Goal: Transaction & Acquisition: Purchase product/service

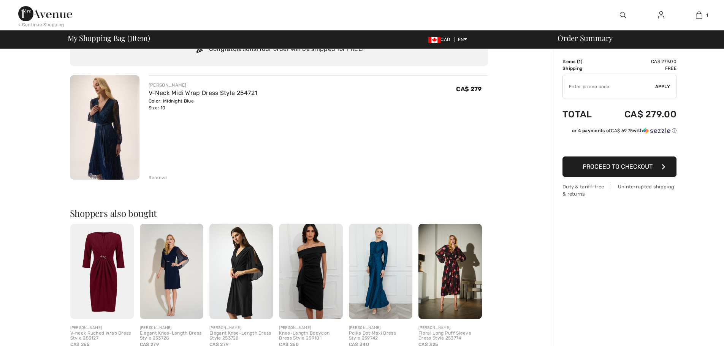
scroll to position [114, 0]
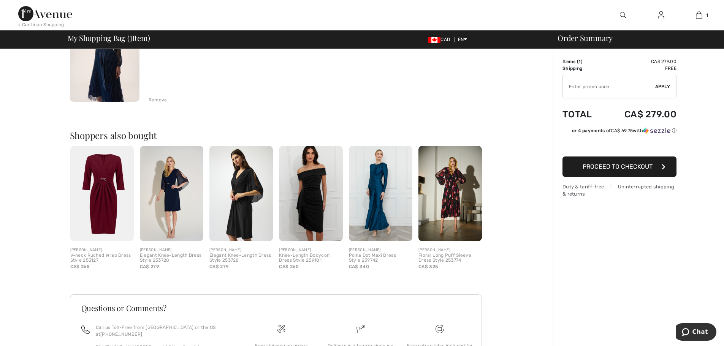
click at [377, 200] on img at bounding box center [380, 193] width 63 height 95
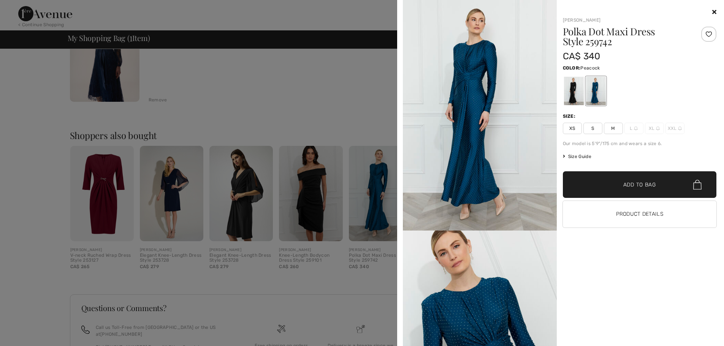
click at [325, 198] on div at bounding box center [362, 173] width 724 height 346
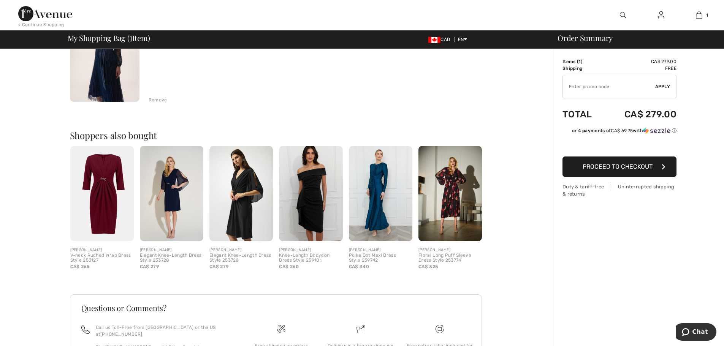
click at [100, 190] on img at bounding box center [101, 193] width 63 height 95
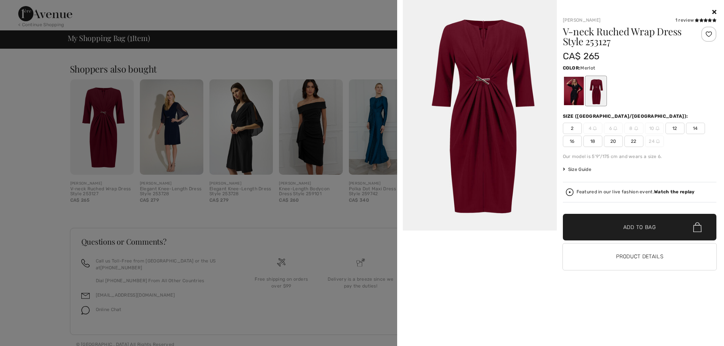
scroll to position [182, 0]
click at [176, 239] on div at bounding box center [362, 173] width 724 height 346
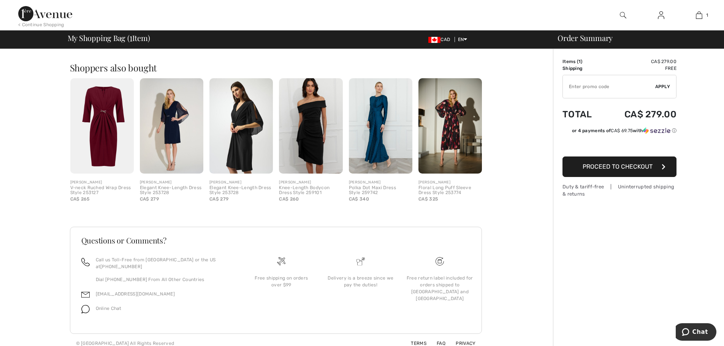
click at [111, 155] on img at bounding box center [101, 125] width 63 height 95
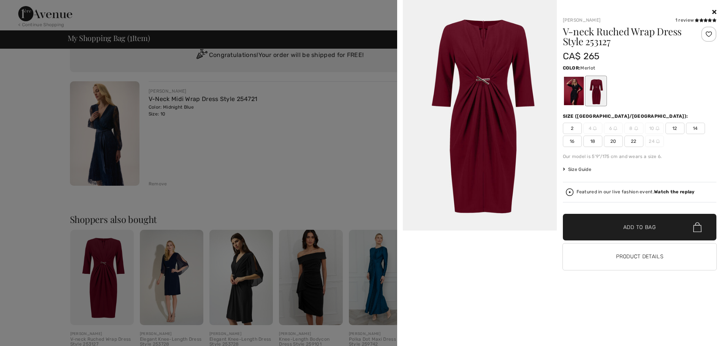
scroll to position [0, 0]
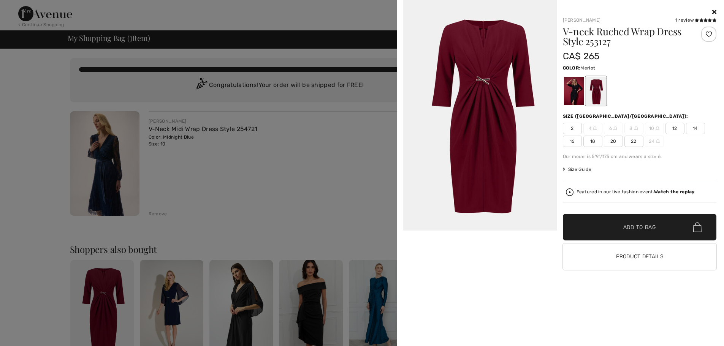
click at [103, 169] on div at bounding box center [362, 173] width 724 height 346
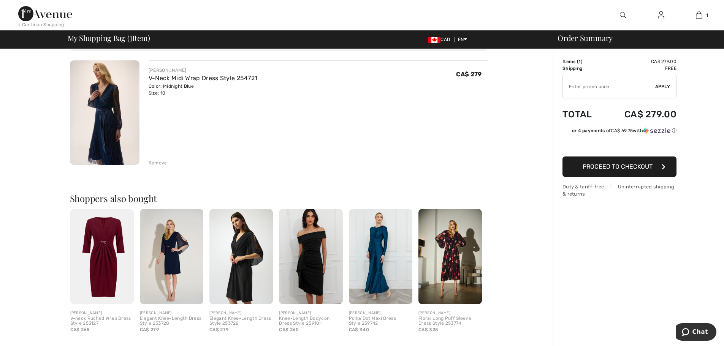
scroll to position [38, 0]
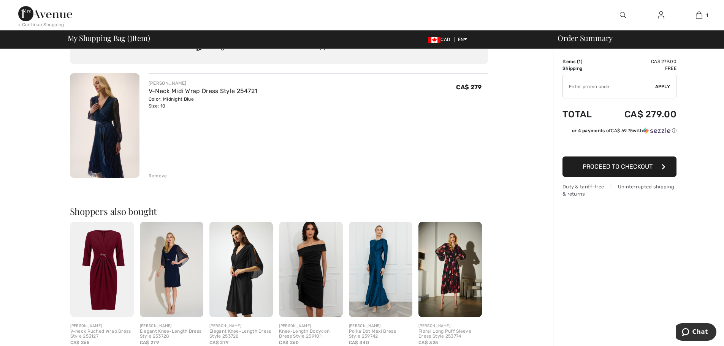
click at [388, 277] on img at bounding box center [380, 269] width 63 height 95
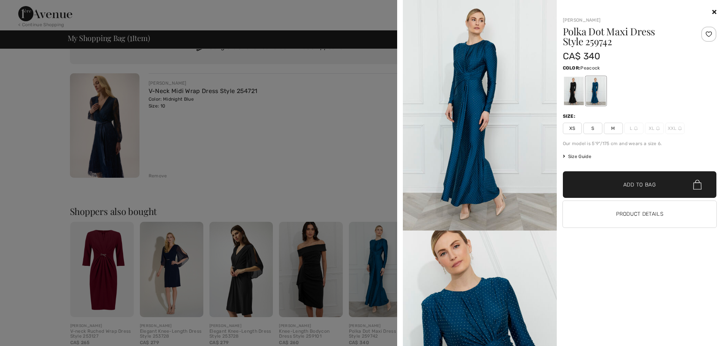
click at [501, 187] on img at bounding box center [480, 115] width 154 height 231
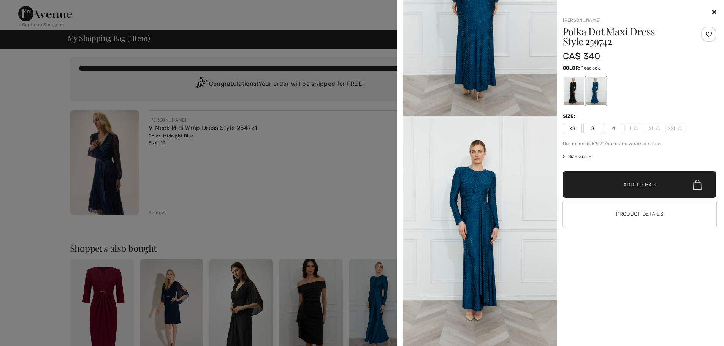
scroll to position [0, 0]
click at [114, 164] on div at bounding box center [362, 173] width 724 height 346
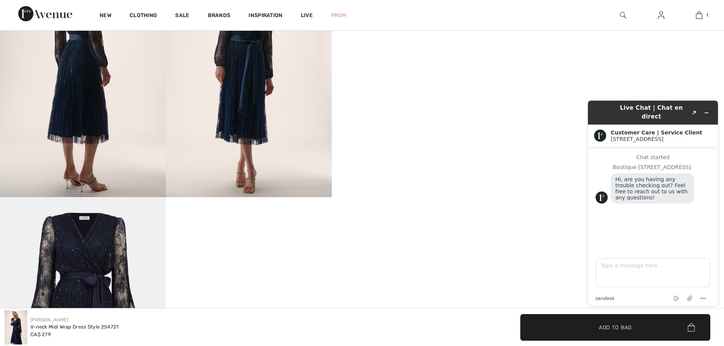
scroll to position [456, 0]
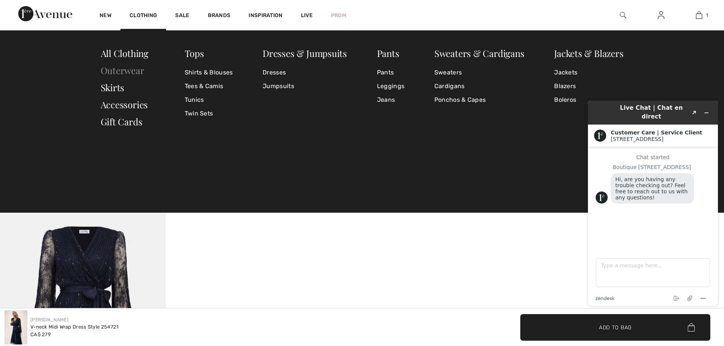
click at [137, 71] on link "Outerwear" at bounding box center [123, 70] width 44 height 12
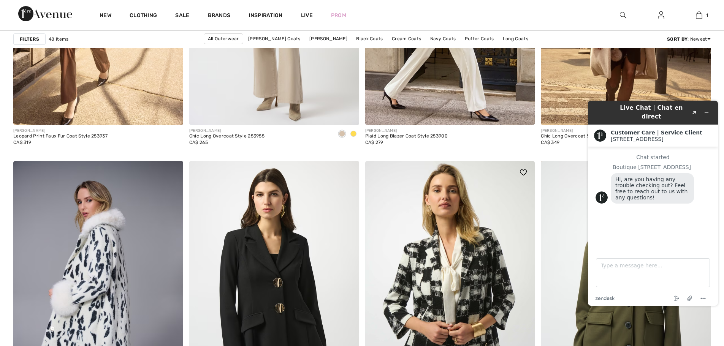
scroll to position [1900, 0]
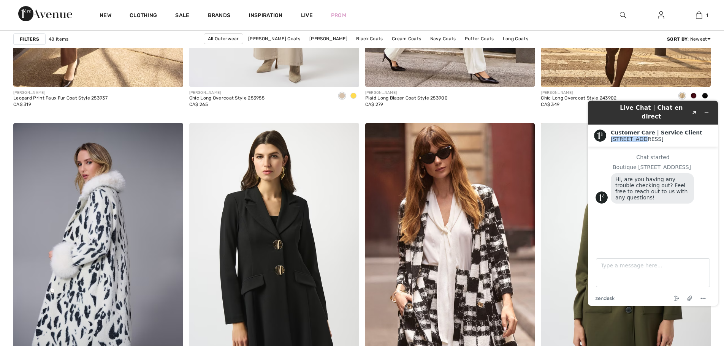
drag, startPoint x: 687, startPoint y: 125, endPoint x: 734, endPoint y: 135, distance: 48.2
click at [723, 135] on html "Live Chat | Chat en direct Created with Sketch. Customer Care | Service Client …" at bounding box center [653, 203] width 142 height 217
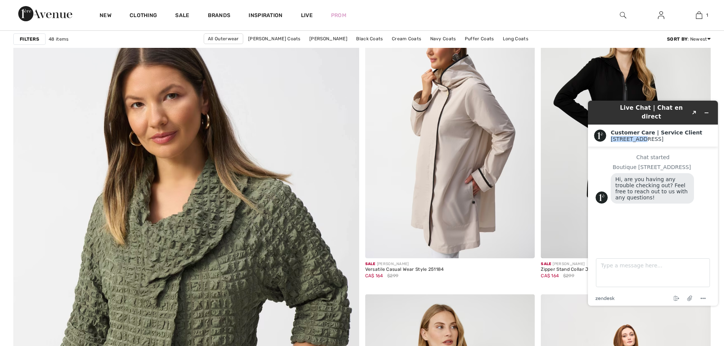
scroll to position [2432, 0]
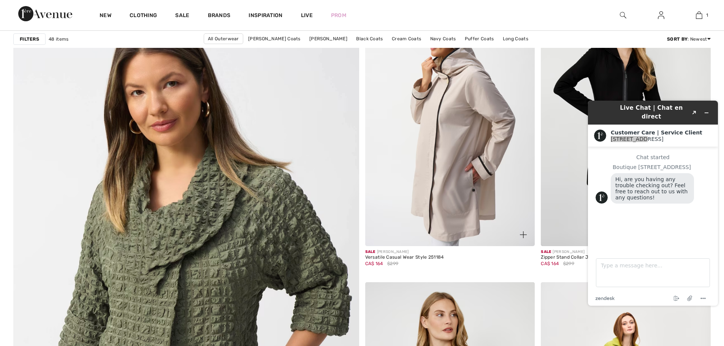
click at [434, 199] on img at bounding box center [450, 119] width 170 height 255
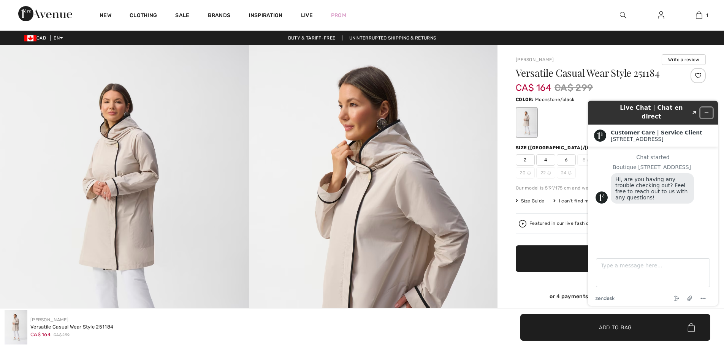
click at [707, 110] on icon "Minimize widget" at bounding box center [706, 112] width 5 height 5
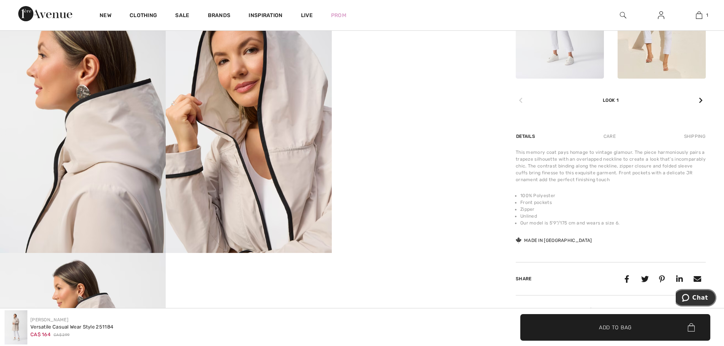
scroll to position [418, 0]
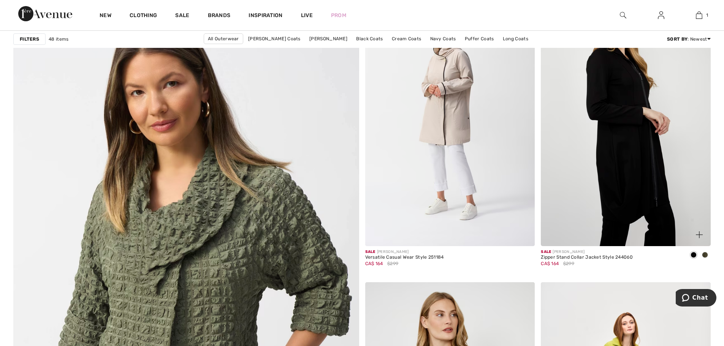
click at [624, 136] on img at bounding box center [626, 119] width 170 height 255
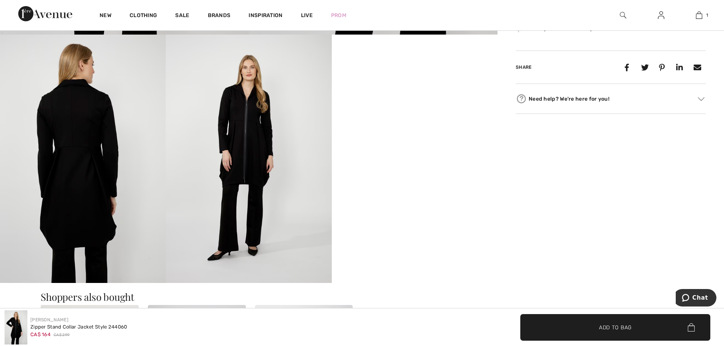
scroll to position [380, 0]
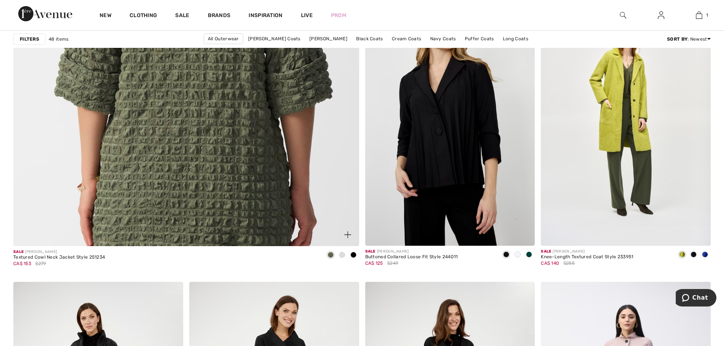
scroll to position [2735, 0]
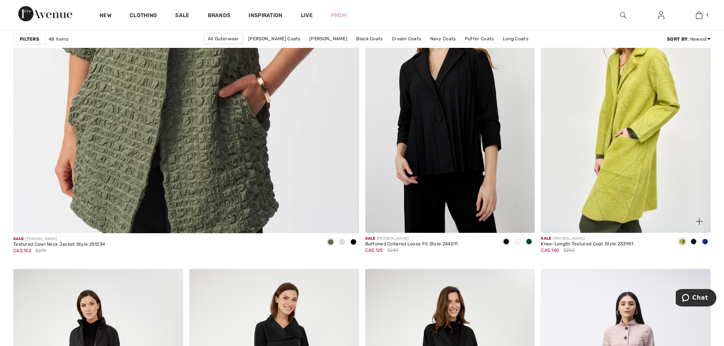
click at [635, 146] on img at bounding box center [626, 105] width 170 height 255
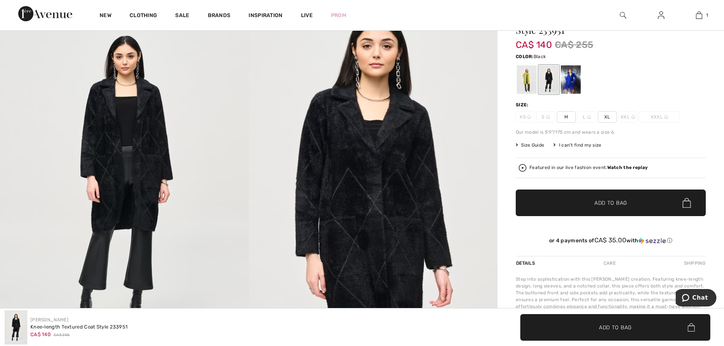
scroll to position [38, 0]
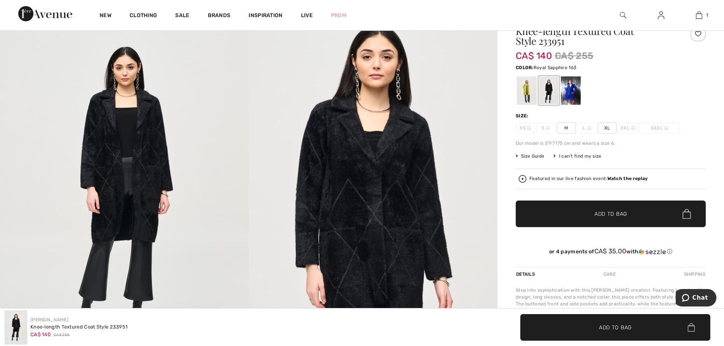
click at [576, 97] on div at bounding box center [571, 90] width 20 height 28
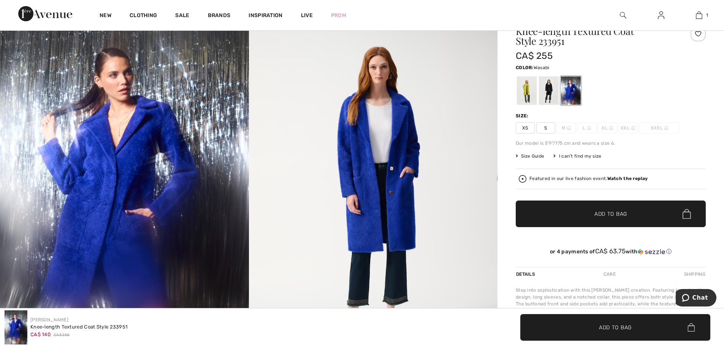
click at [531, 92] on div at bounding box center [527, 90] width 20 height 28
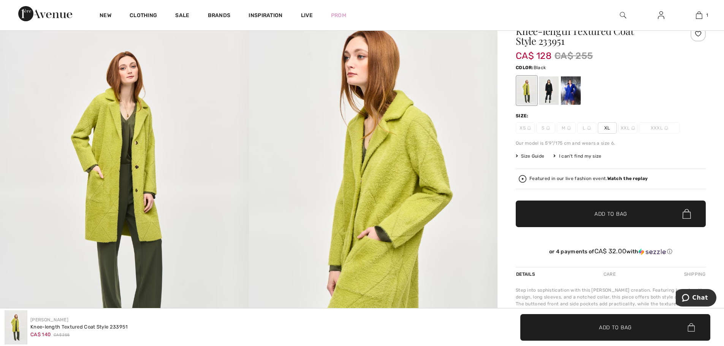
click at [545, 92] on div at bounding box center [549, 90] width 20 height 28
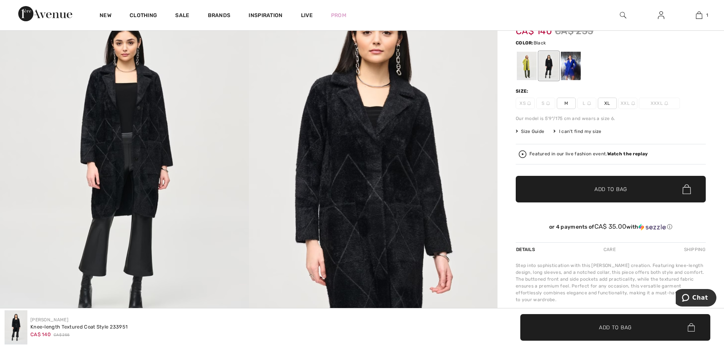
scroll to position [76, 0]
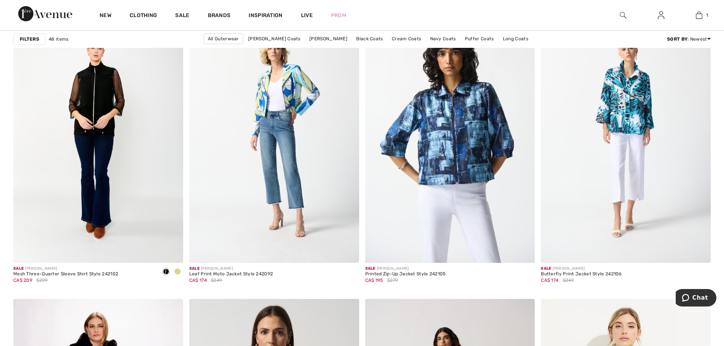
scroll to position [3685, 0]
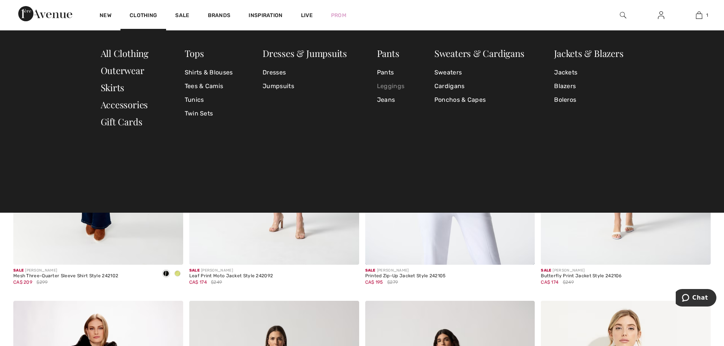
click at [391, 87] on link "Leggings" at bounding box center [390, 86] width 27 height 14
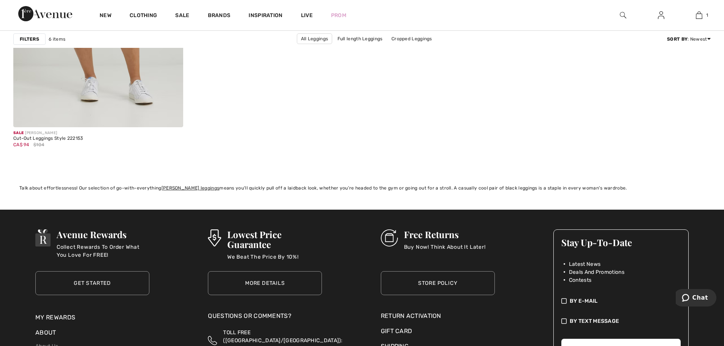
scroll to position [836, 0]
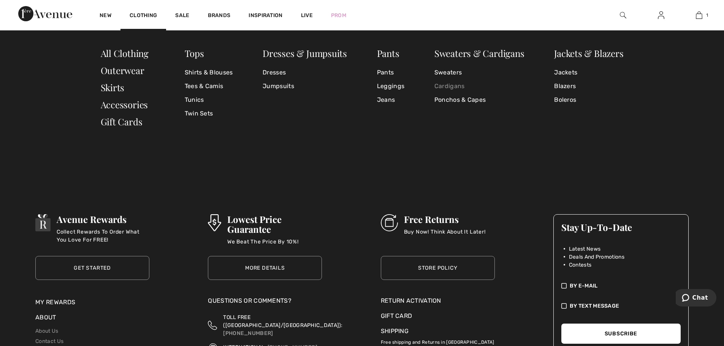
click at [461, 85] on link "Cardigans" at bounding box center [479, 86] width 90 height 14
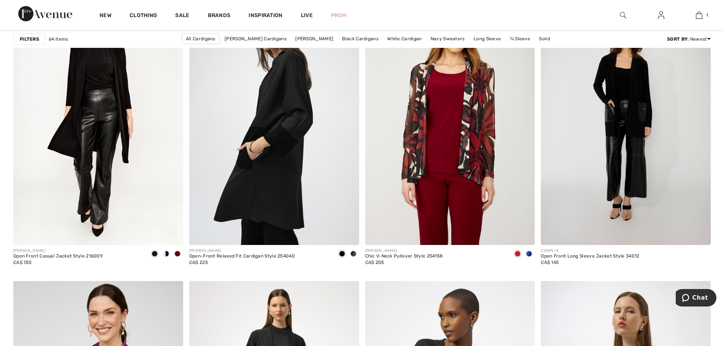
scroll to position [722, 0]
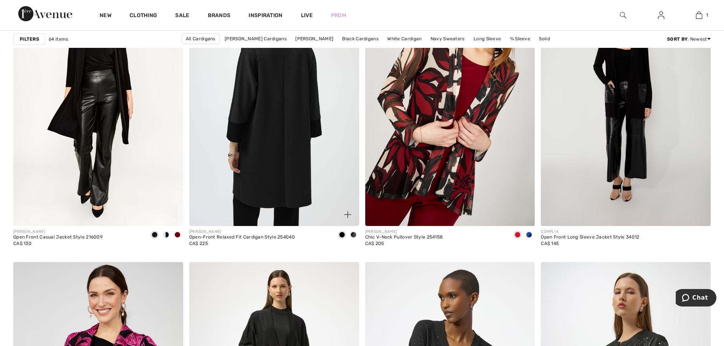
click at [297, 109] on img at bounding box center [274, 99] width 170 height 255
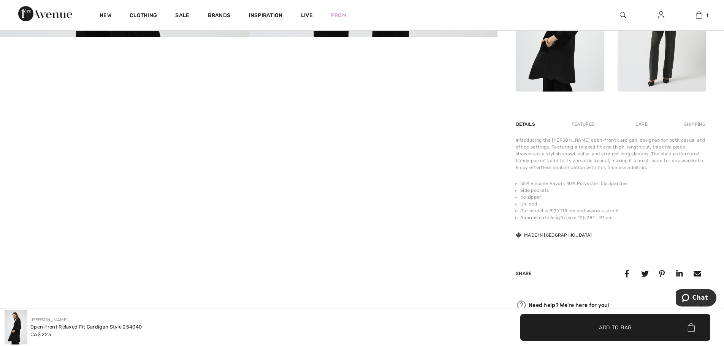
scroll to position [380, 0]
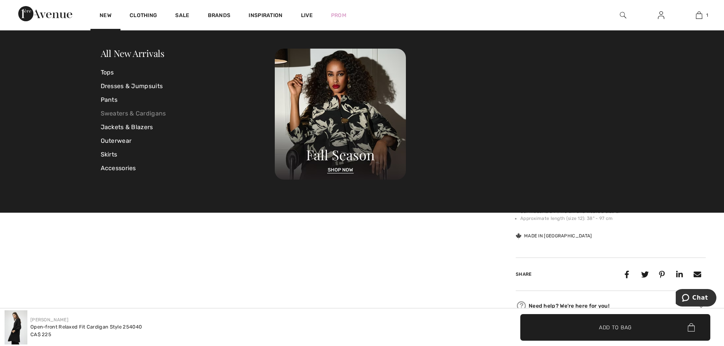
click at [141, 115] on link "Sweaters & Cardigans" at bounding box center [188, 114] width 174 height 14
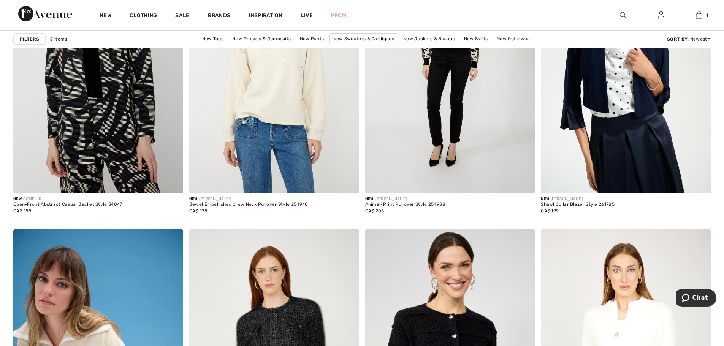
scroll to position [722, 0]
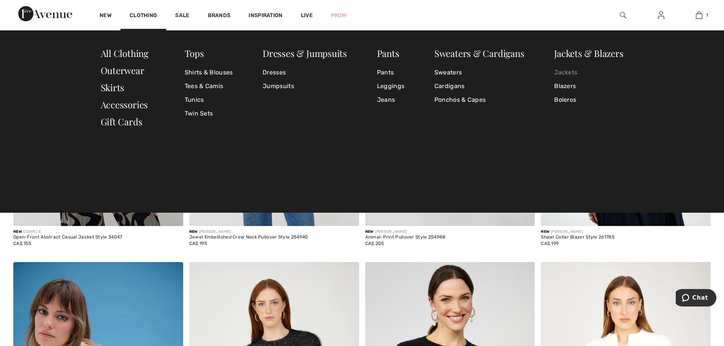
click at [574, 72] on link "Jackets" at bounding box center [588, 73] width 69 height 14
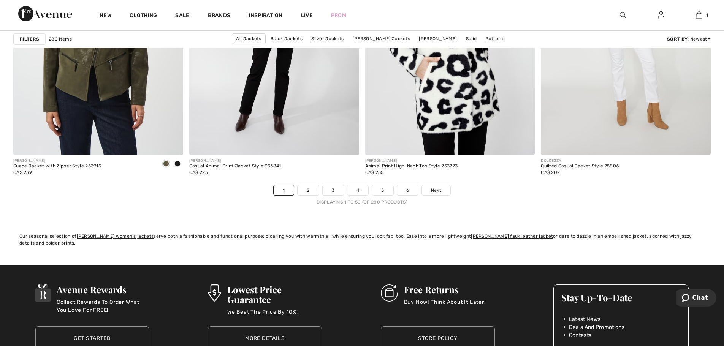
scroll to position [4369, 0]
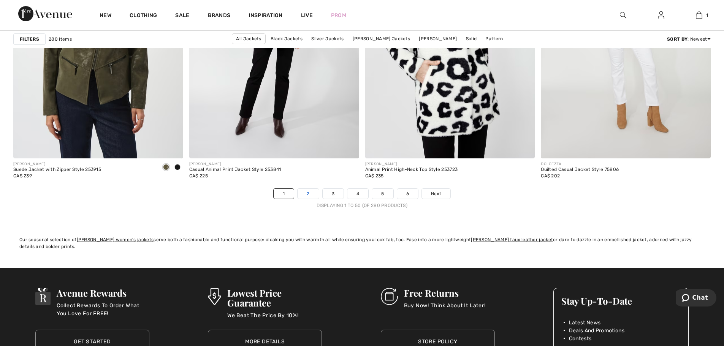
click at [303, 192] on link "2" at bounding box center [307, 194] width 21 height 10
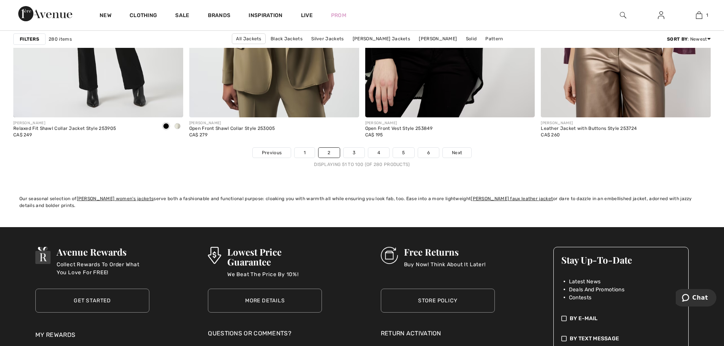
scroll to position [4407, 0]
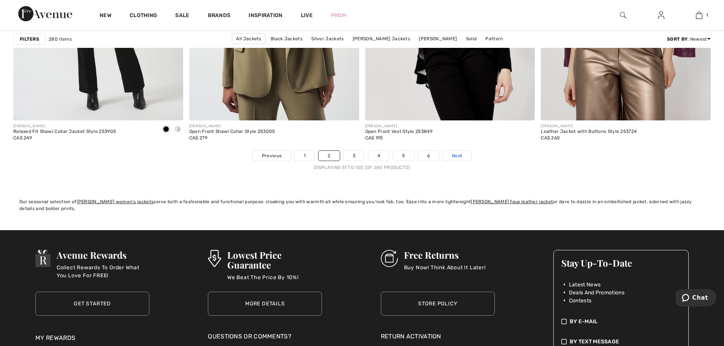
click at [464, 158] on link "Next" at bounding box center [457, 156] width 28 height 10
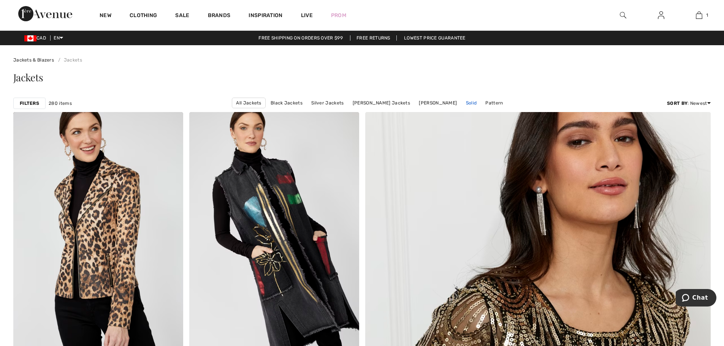
click at [471, 104] on link "Solid" at bounding box center [471, 103] width 19 height 10
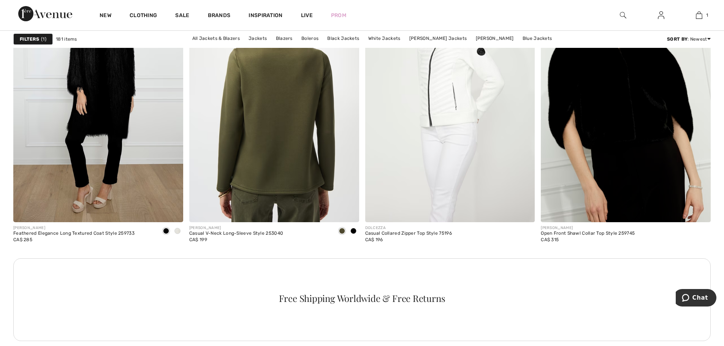
scroll to position [2052, 0]
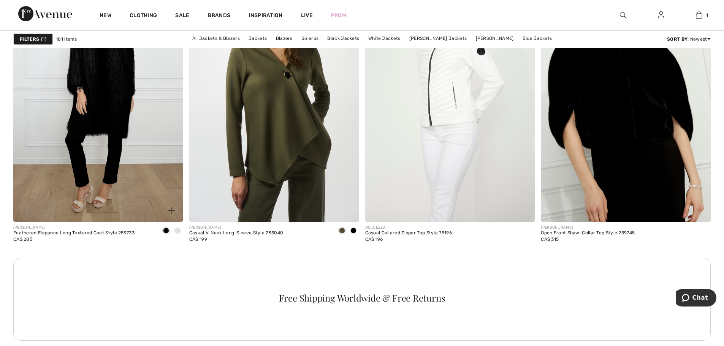
click at [104, 106] on img at bounding box center [98, 94] width 170 height 255
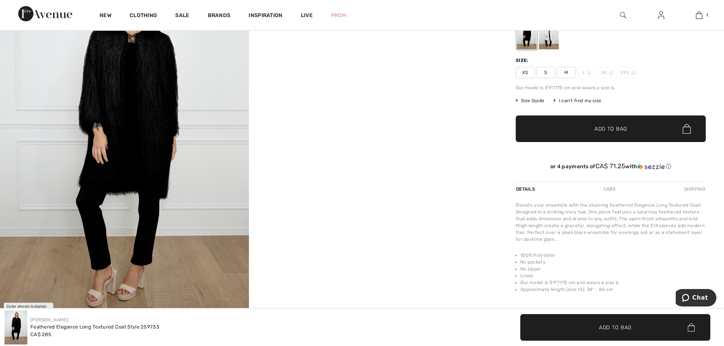
scroll to position [114, 0]
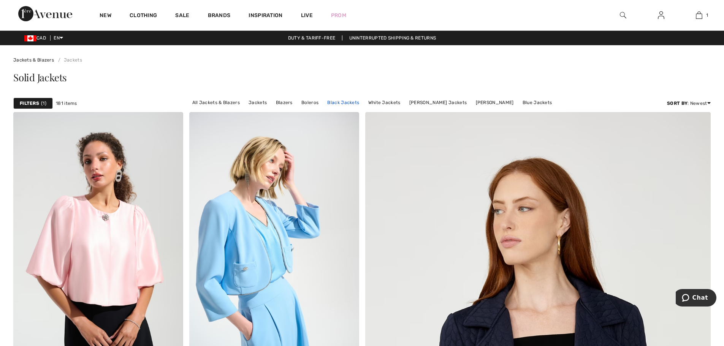
click at [339, 102] on link "Black Jackets" at bounding box center [343, 103] width 40 height 10
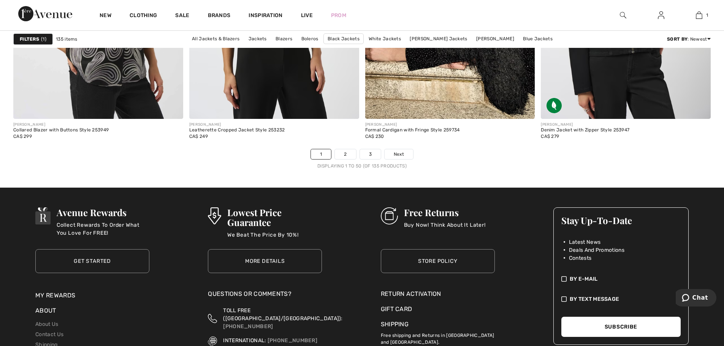
scroll to position [4405, 0]
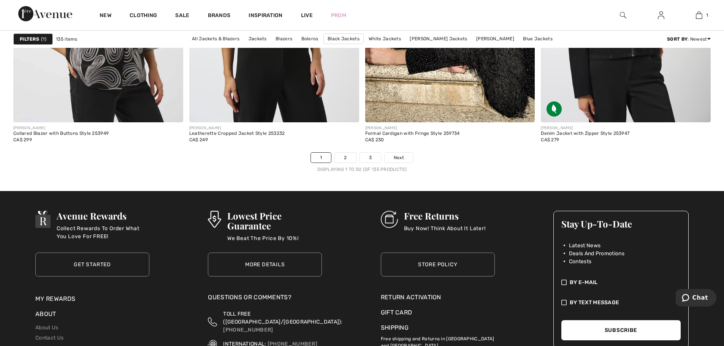
click at [343, 161] on link "2" at bounding box center [345, 158] width 21 height 10
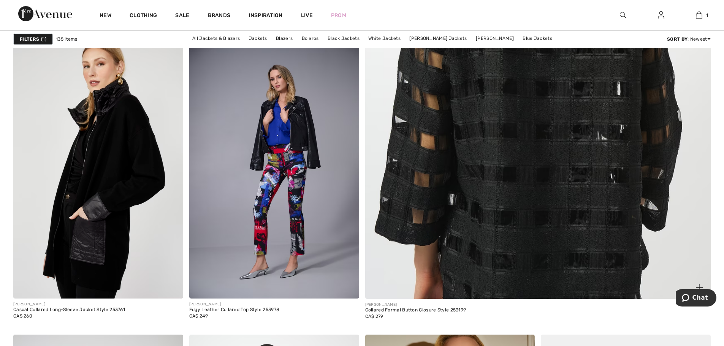
scroll to position [304, 0]
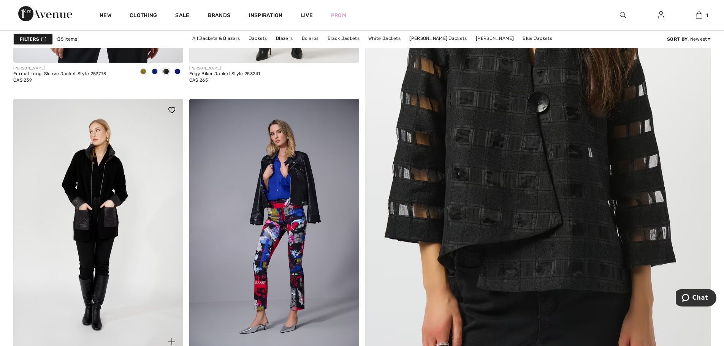
click at [112, 198] on img at bounding box center [98, 226] width 170 height 255
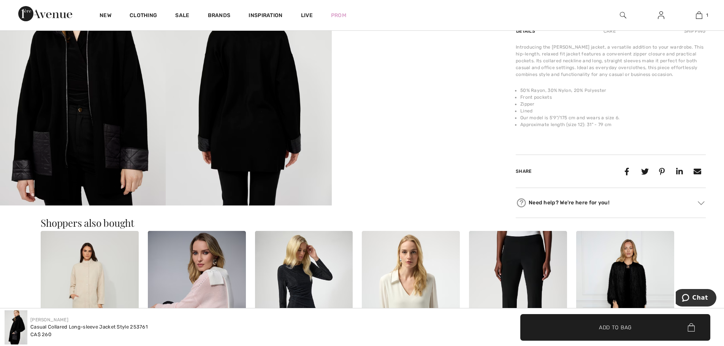
scroll to position [418, 0]
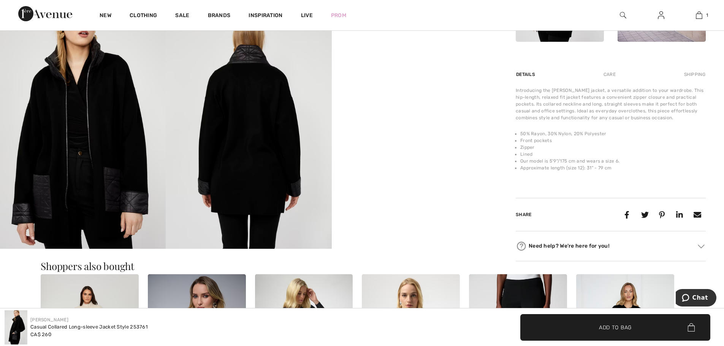
click at [132, 178] on img at bounding box center [83, 124] width 166 height 248
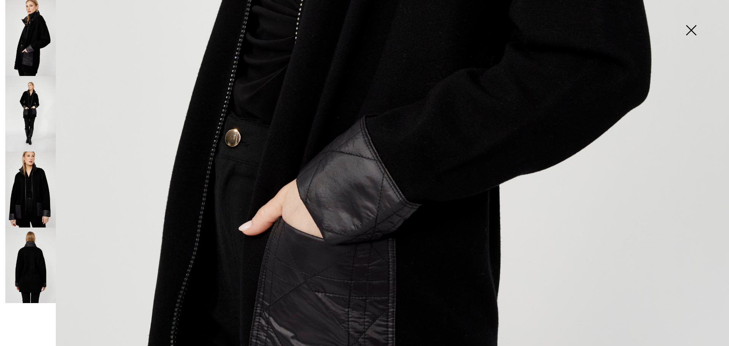
scroll to position [512, 0]
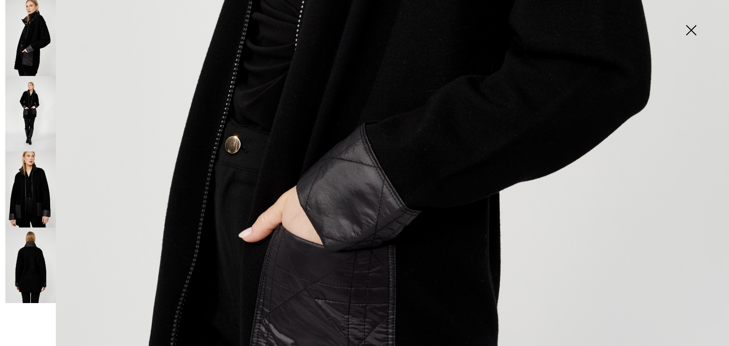
click at [27, 114] on img at bounding box center [30, 114] width 51 height 76
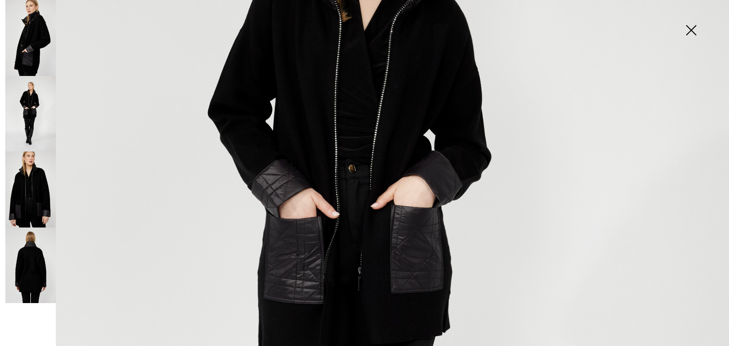
scroll to position [284, 0]
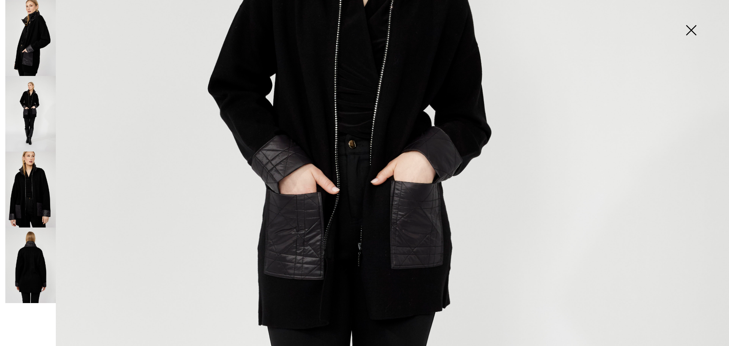
click at [38, 190] on img at bounding box center [30, 190] width 51 height 76
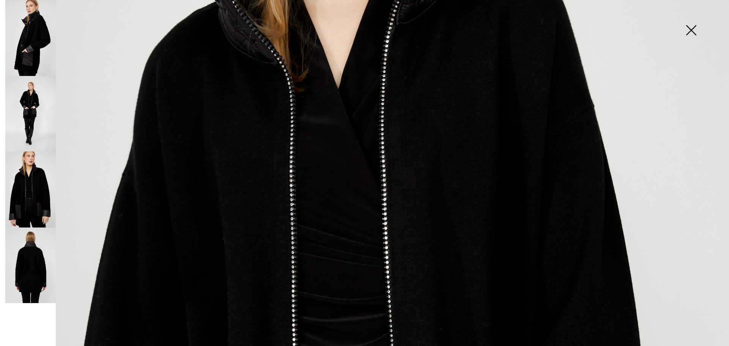
click at [17, 262] on img at bounding box center [30, 266] width 51 height 76
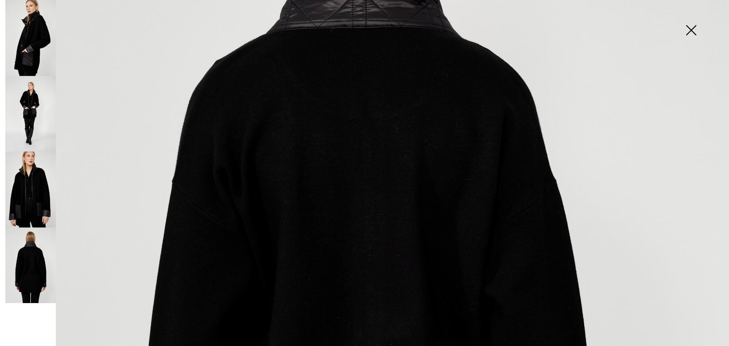
scroll to position [245, 0]
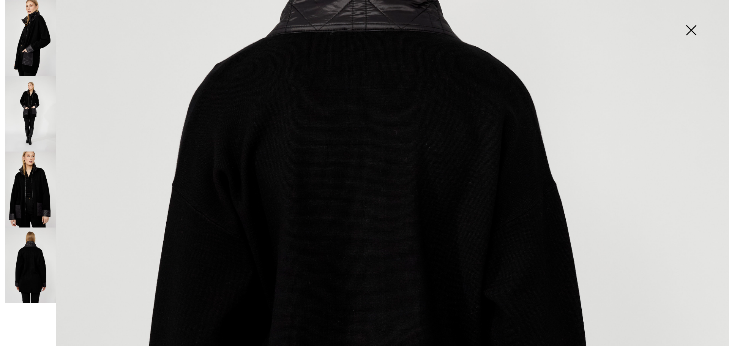
click at [691, 30] on img at bounding box center [691, 30] width 38 height 39
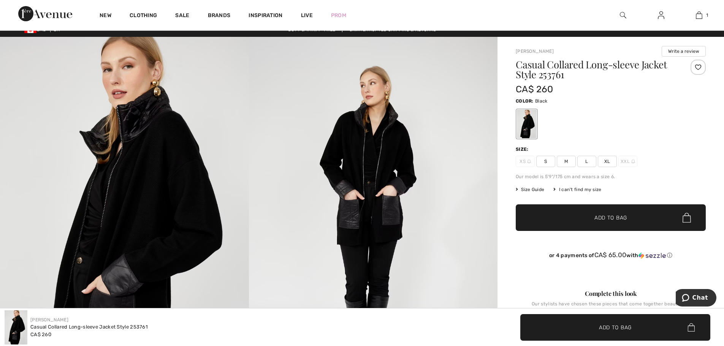
scroll to position [0, 0]
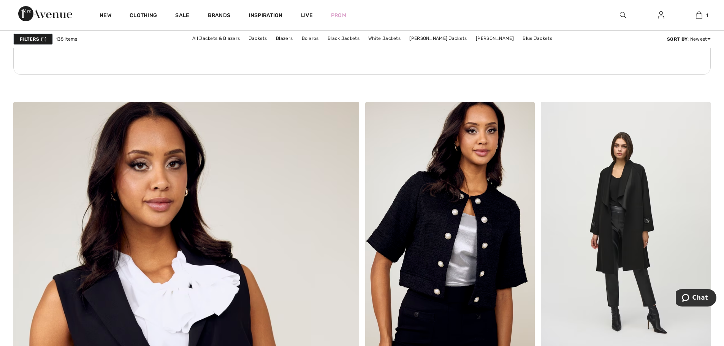
scroll to position [2394, 0]
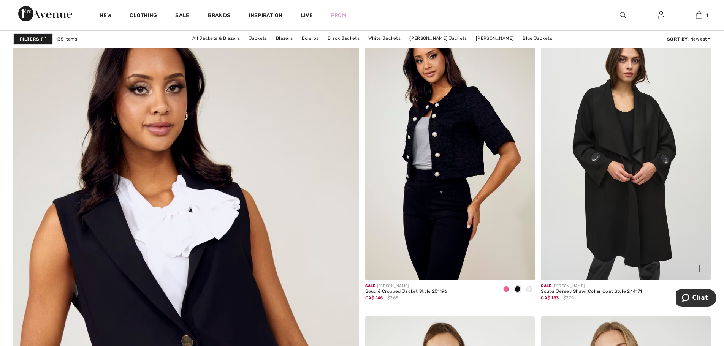
click at [653, 193] on img at bounding box center [626, 153] width 170 height 255
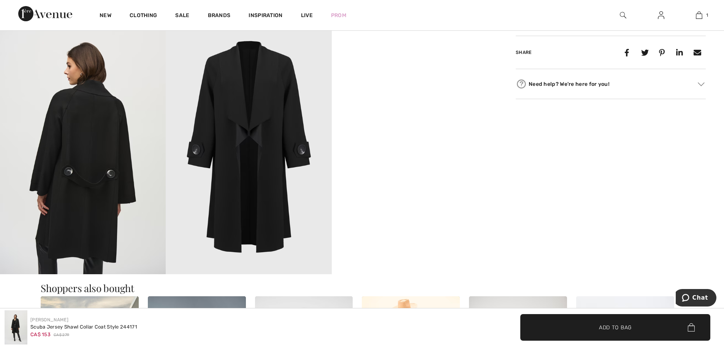
scroll to position [418, 0]
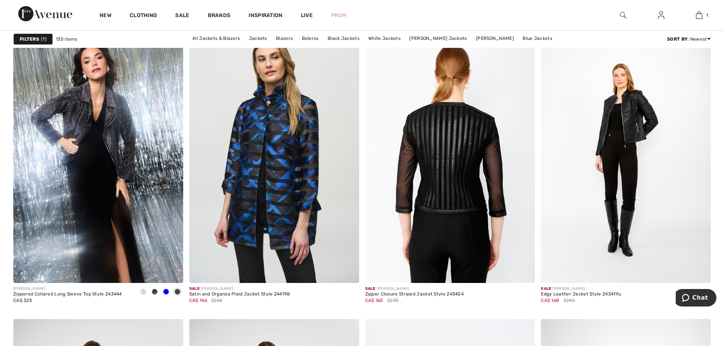
scroll to position [2963, 0]
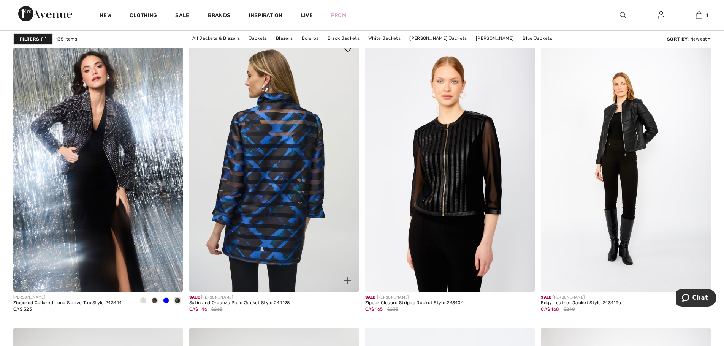
click at [293, 170] on img at bounding box center [274, 164] width 170 height 255
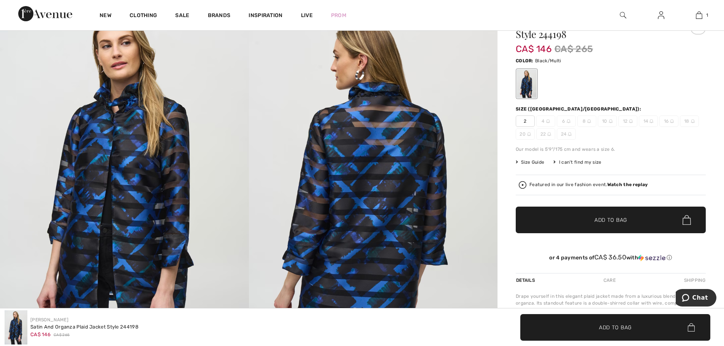
scroll to position [38, 0]
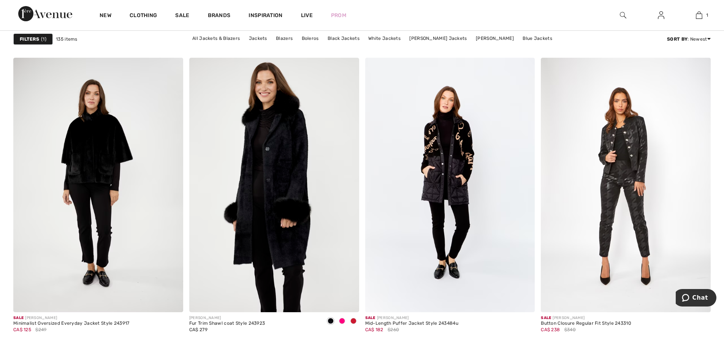
scroll to position [3229, 0]
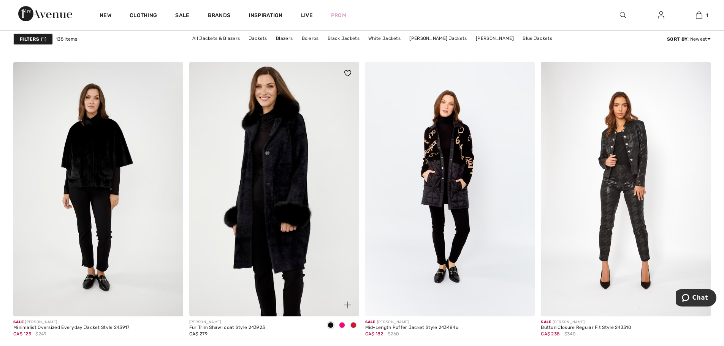
click at [287, 163] on img at bounding box center [274, 189] width 170 height 255
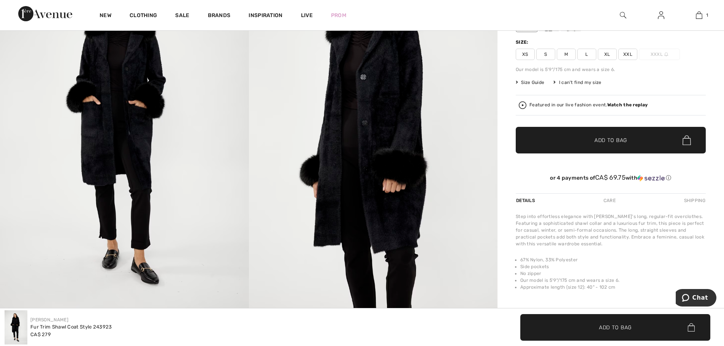
scroll to position [74, 0]
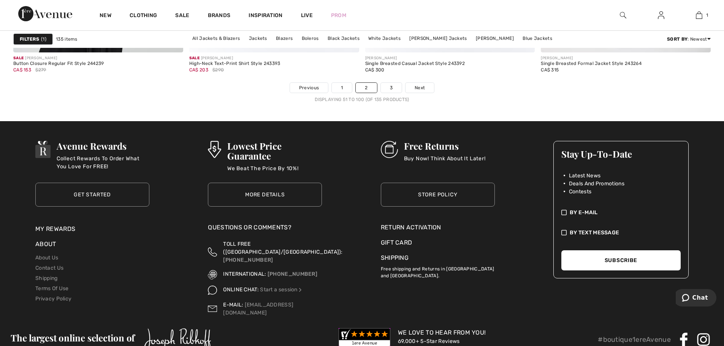
scroll to position [4367, 0]
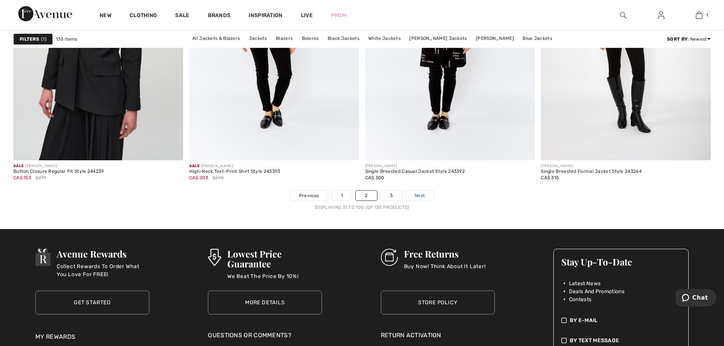
click at [415, 194] on span "Next" at bounding box center [420, 195] width 10 height 7
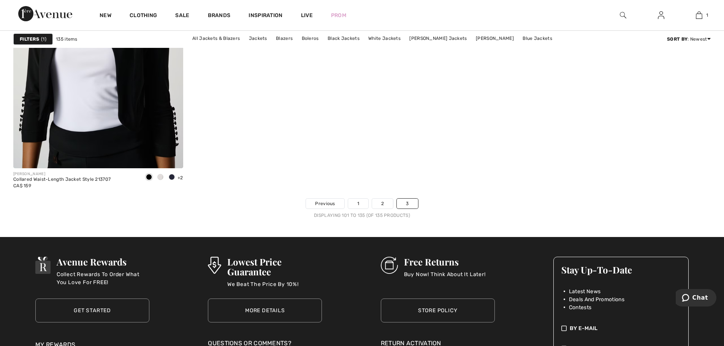
scroll to position [3419, 0]
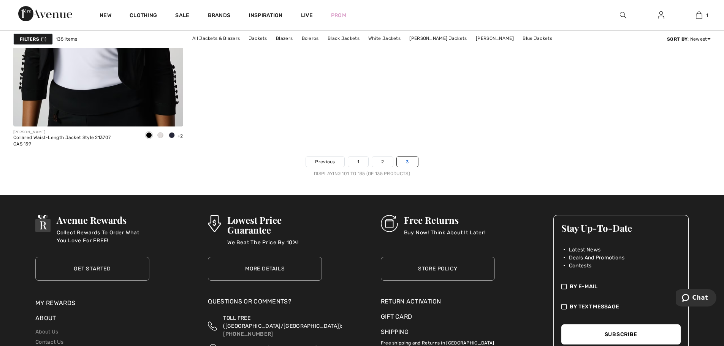
click at [408, 164] on link "3" at bounding box center [407, 162] width 21 height 10
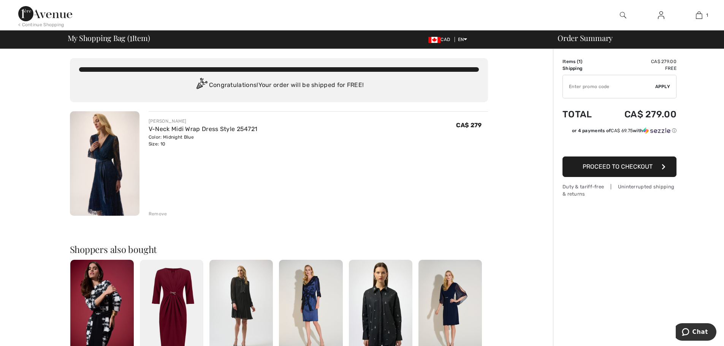
click at [630, 166] on span "Proceed to Checkout" at bounding box center [617, 166] width 70 height 7
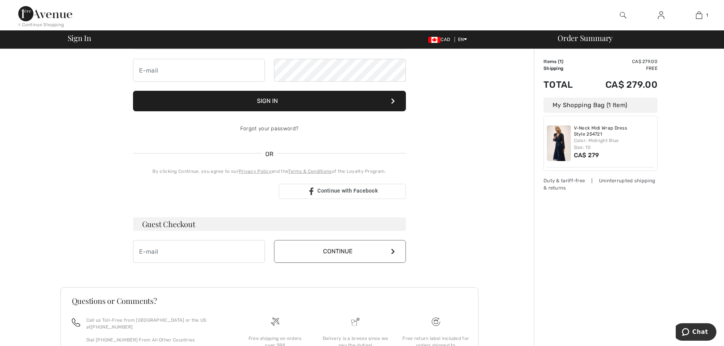
scroll to position [76, 0]
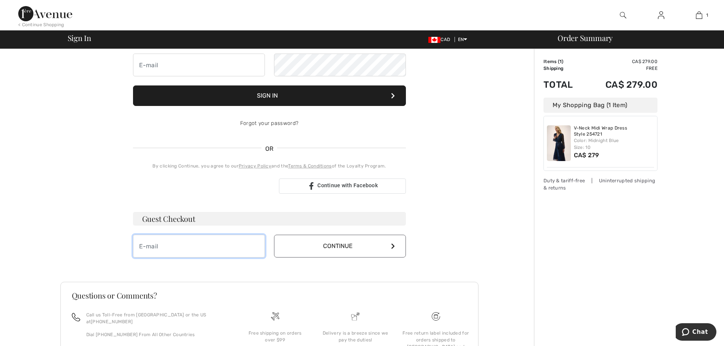
click at [157, 245] on input "email" at bounding box center [199, 246] width 132 height 23
click at [158, 247] on input "robin500@shaw.ca" at bounding box center [199, 246] width 132 height 23
type input "[EMAIL_ADDRESS][PERSON_NAME][DOMAIN_NAME]"
click at [395, 246] on button "Continue" at bounding box center [340, 246] width 132 height 23
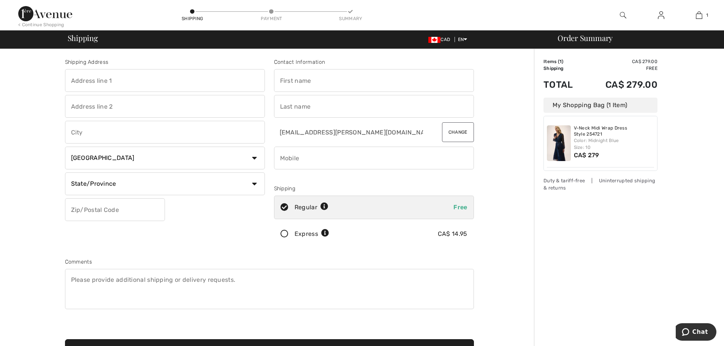
click at [132, 87] on input "text" at bounding box center [165, 80] width 200 height 23
type input "[STREET_ADDRESS]"
type input "Nanaimo"
select select "BC"
type input "V9T6B4"
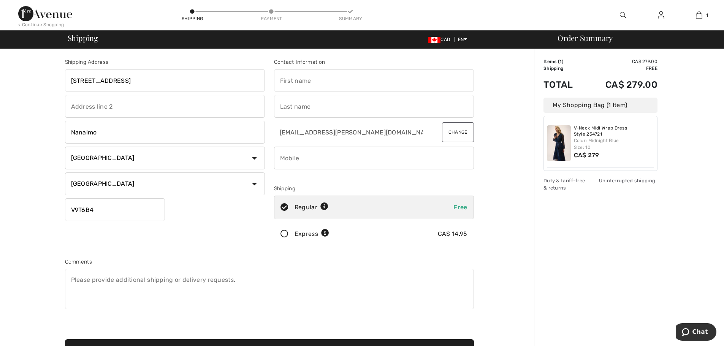
type input "[PERSON_NAME]"
type input "2507299976"
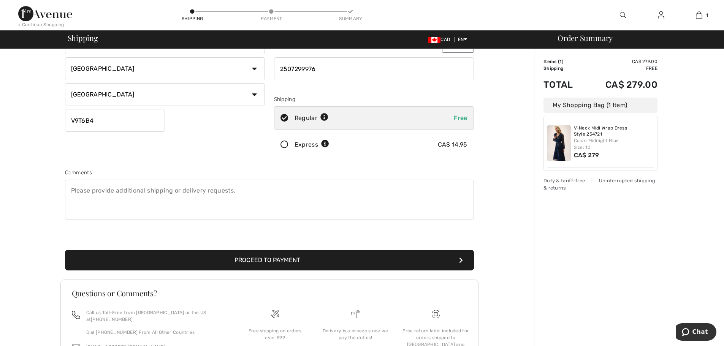
scroll to position [142, 0]
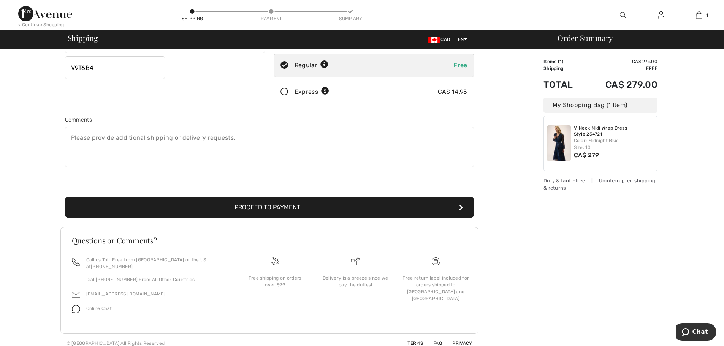
click at [71, 136] on textarea at bounding box center [269, 147] width 409 height 40
click at [287, 205] on button "Proceed to Payment" at bounding box center [269, 207] width 409 height 21
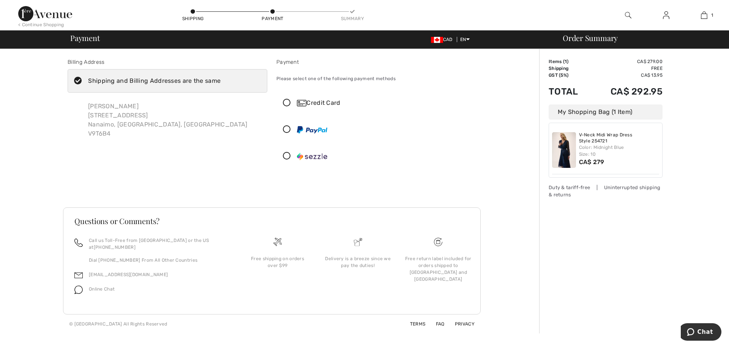
click at [287, 102] on icon at bounding box center [287, 103] width 20 height 8
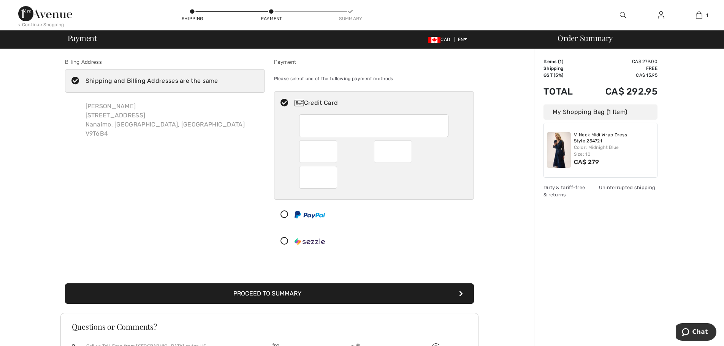
click at [266, 292] on button "Proceed to Summary" at bounding box center [269, 293] width 409 height 21
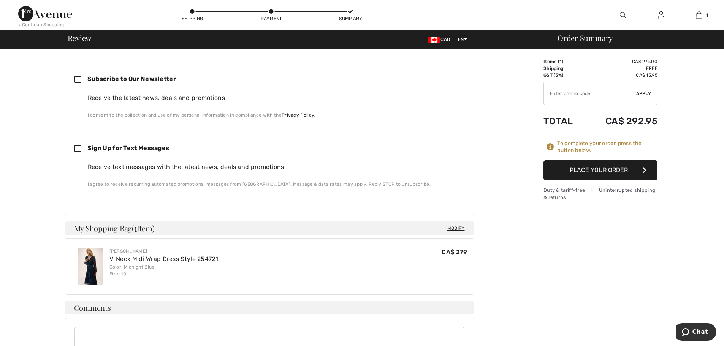
scroll to position [304, 0]
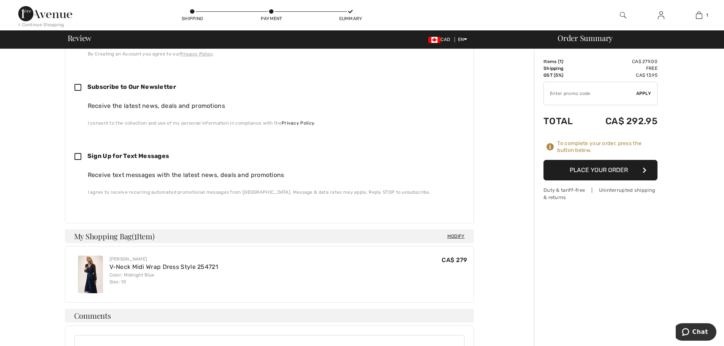
click at [590, 168] on button "Place Your Order" at bounding box center [600, 170] width 114 height 21
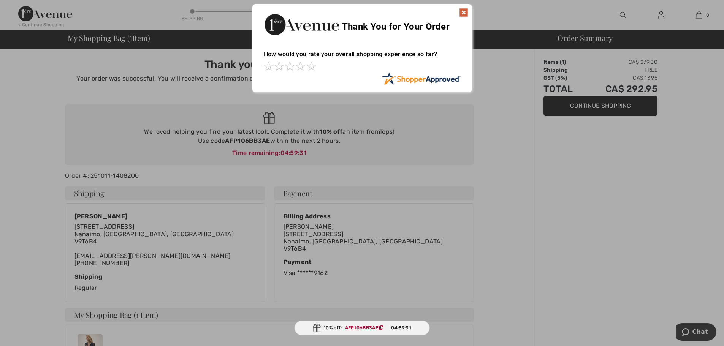
click at [462, 10] on img at bounding box center [463, 12] width 9 height 9
